Goal: Task Accomplishment & Management: Complete application form

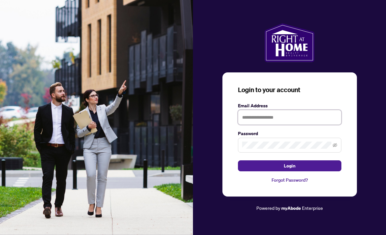
click at [263, 125] on input "text" at bounding box center [289, 117] width 103 height 15
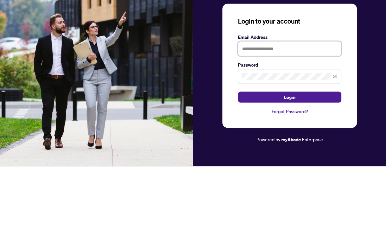
type input "**********"
click at [289, 160] on button "Login" at bounding box center [289, 165] width 103 height 11
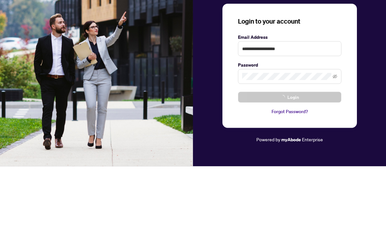
scroll to position [21, 0]
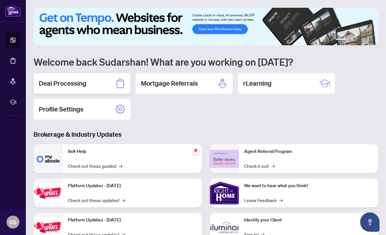
click at [98, 85] on div "Deal Processing" at bounding box center [82, 83] width 97 height 21
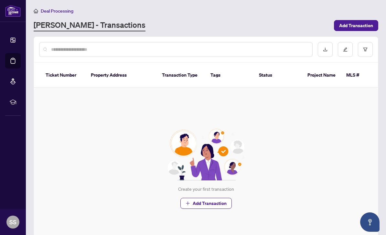
scroll to position [0, 0]
click at [194, 198] on span "Add Transaction" at bounding box center [210, 203] width 34 height 10
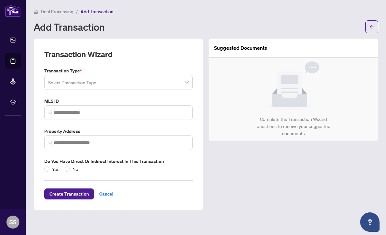
click at [181, 83] on input "search" at bounding box center [115, 83] width 135 height 14
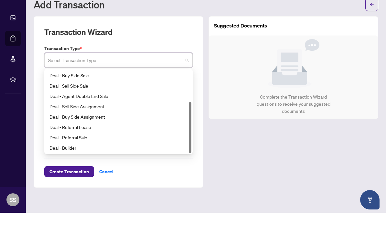
scroll to position [21, 0]
click at [69, 166] on div "Deal - Builder" at bounding box center [118, 169] width 138 height 7
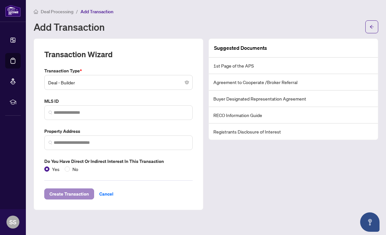
click at [68, 189] on span "Create Transaction" at bounding box center [68, 194] width 39 height 10
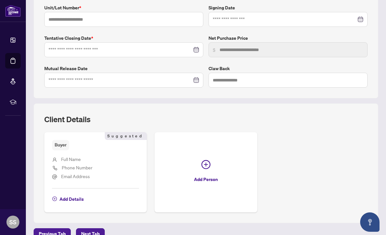
scroll to position [133, 0]
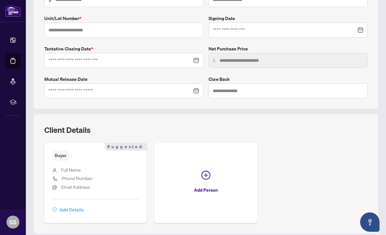
click at [64, 205] on span "Add Details" at bounding box center [71, 210] width 24 height 10
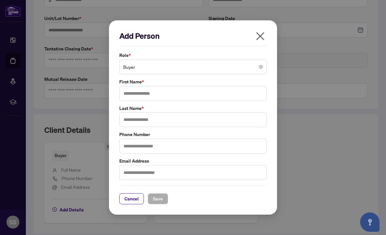
click at [262, 30] on div "Add Person Role * Buyer First Name * Last Name * Phone Number Email Address Can…" at bounding box center [193, 117] width 168 height 194
click at [261, 34] on icon "close" at bounding box center [260, 36] width 10 height 10
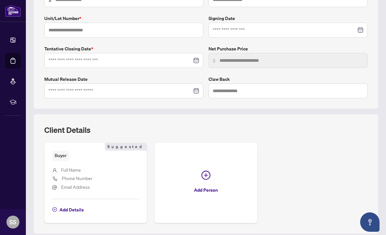
scroll to position [0, 0]
